Goal: Navigation & Orientation: Find specific page/section

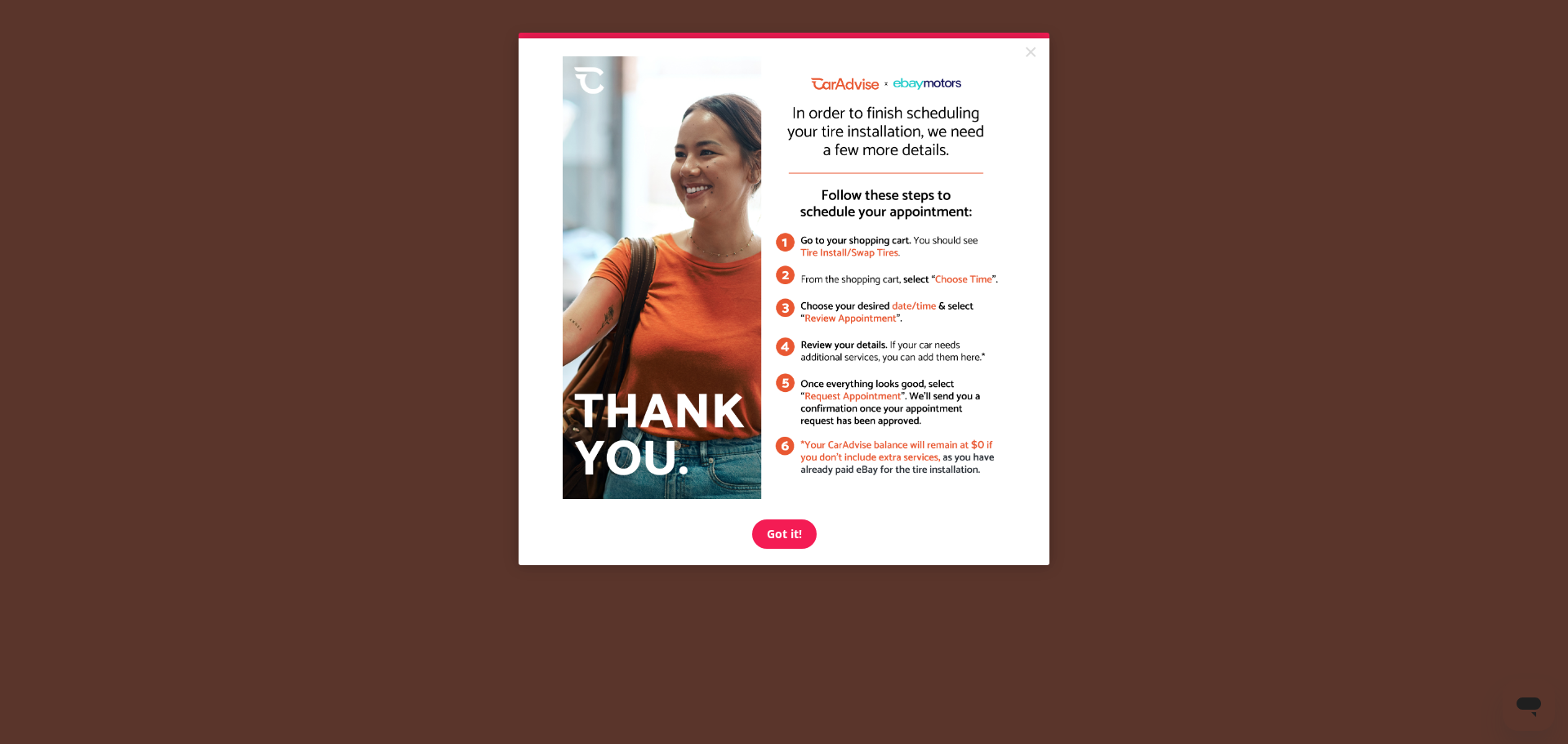
click at [1030, 46] on link "×" at bounding box center [1029, 53] width 28 height 29
